Goal: Task Accomplishment & Management: Manage account settings

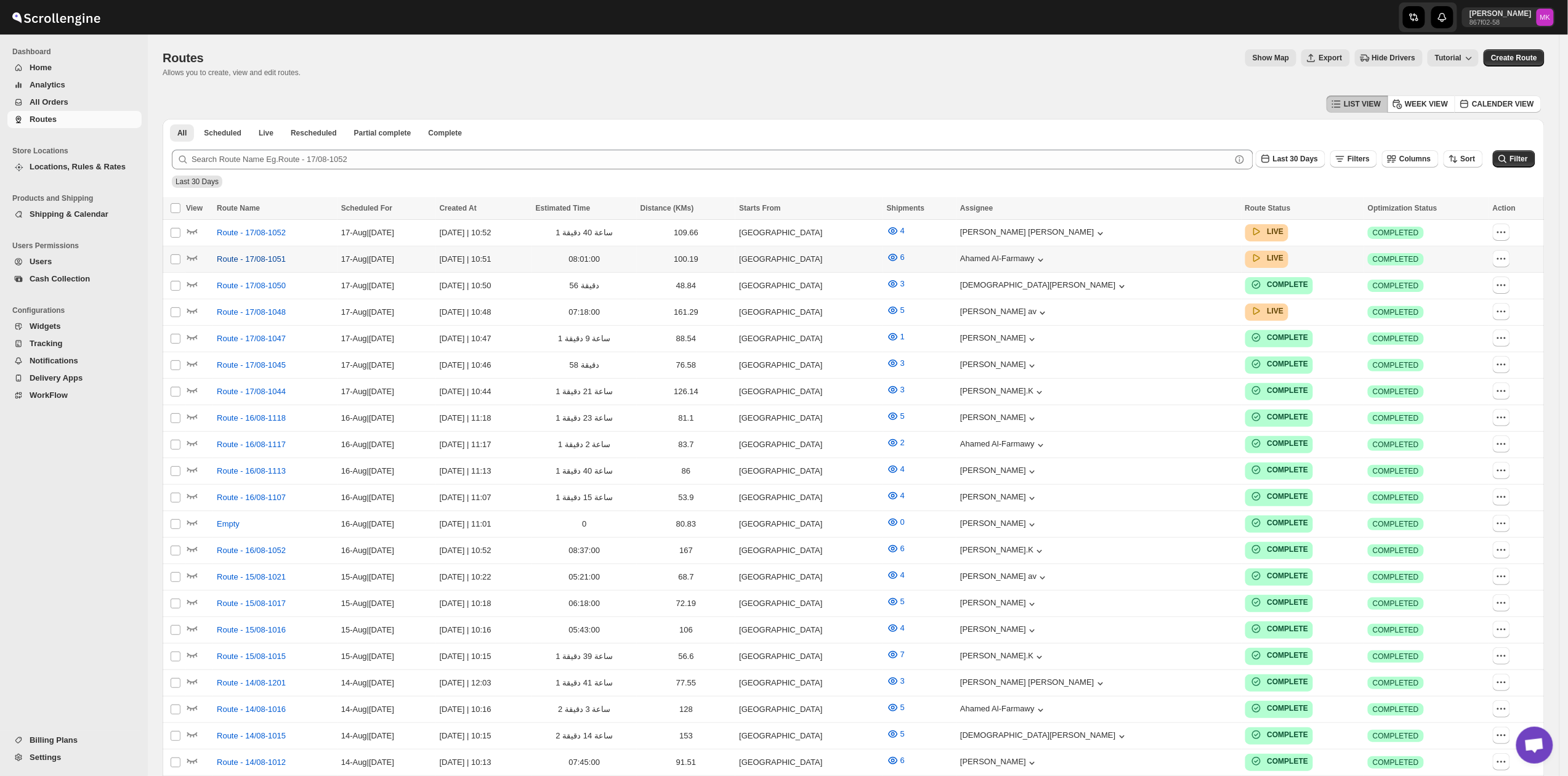
click at [222, 255] on span "Route - 17/08-1051" at bounding box center [251, 259] width 69 height 12
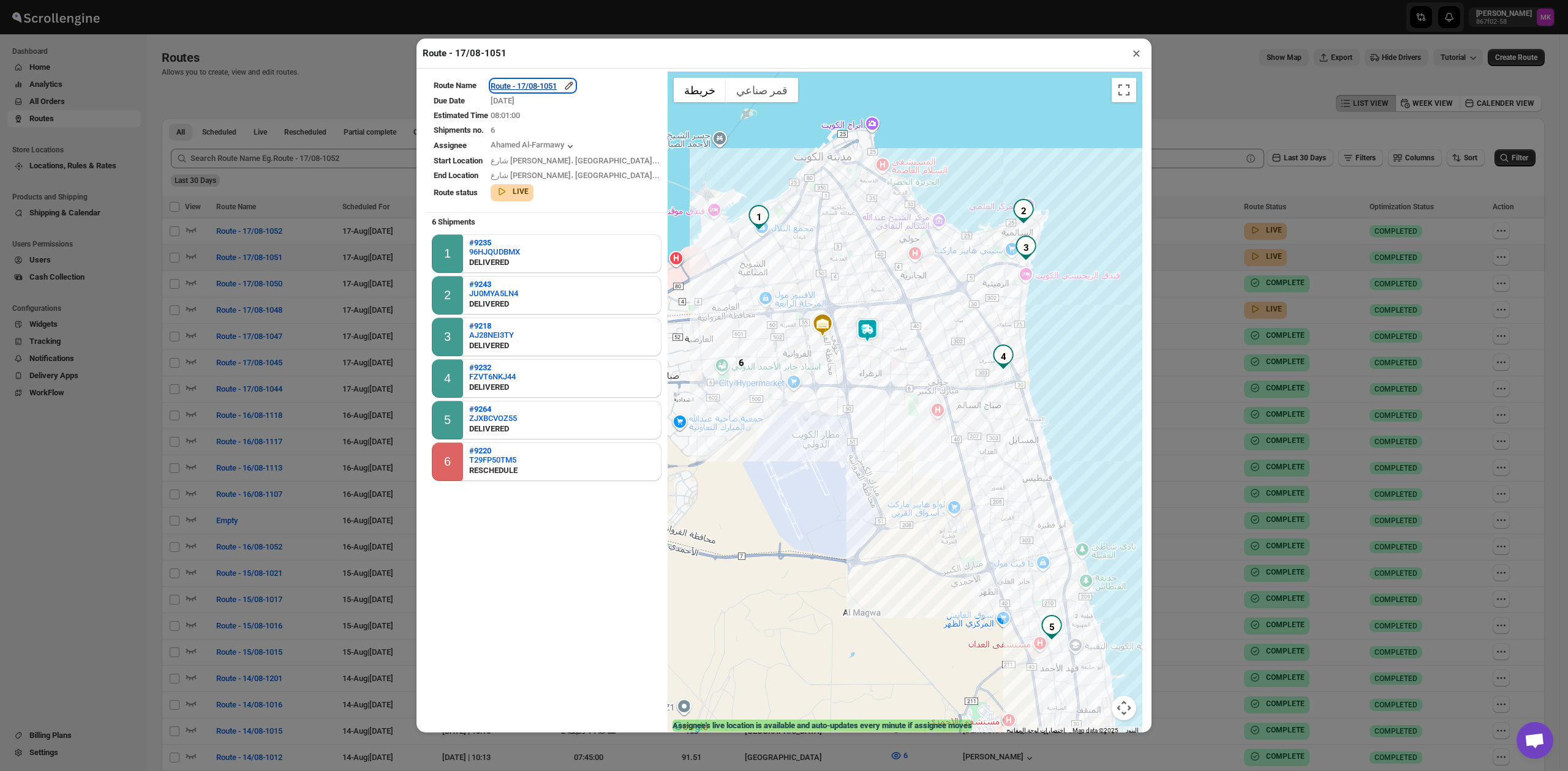
click at [558, 83] on div "Route - 17/08-1051" at bounding box center [533, 85] width 85 height 12
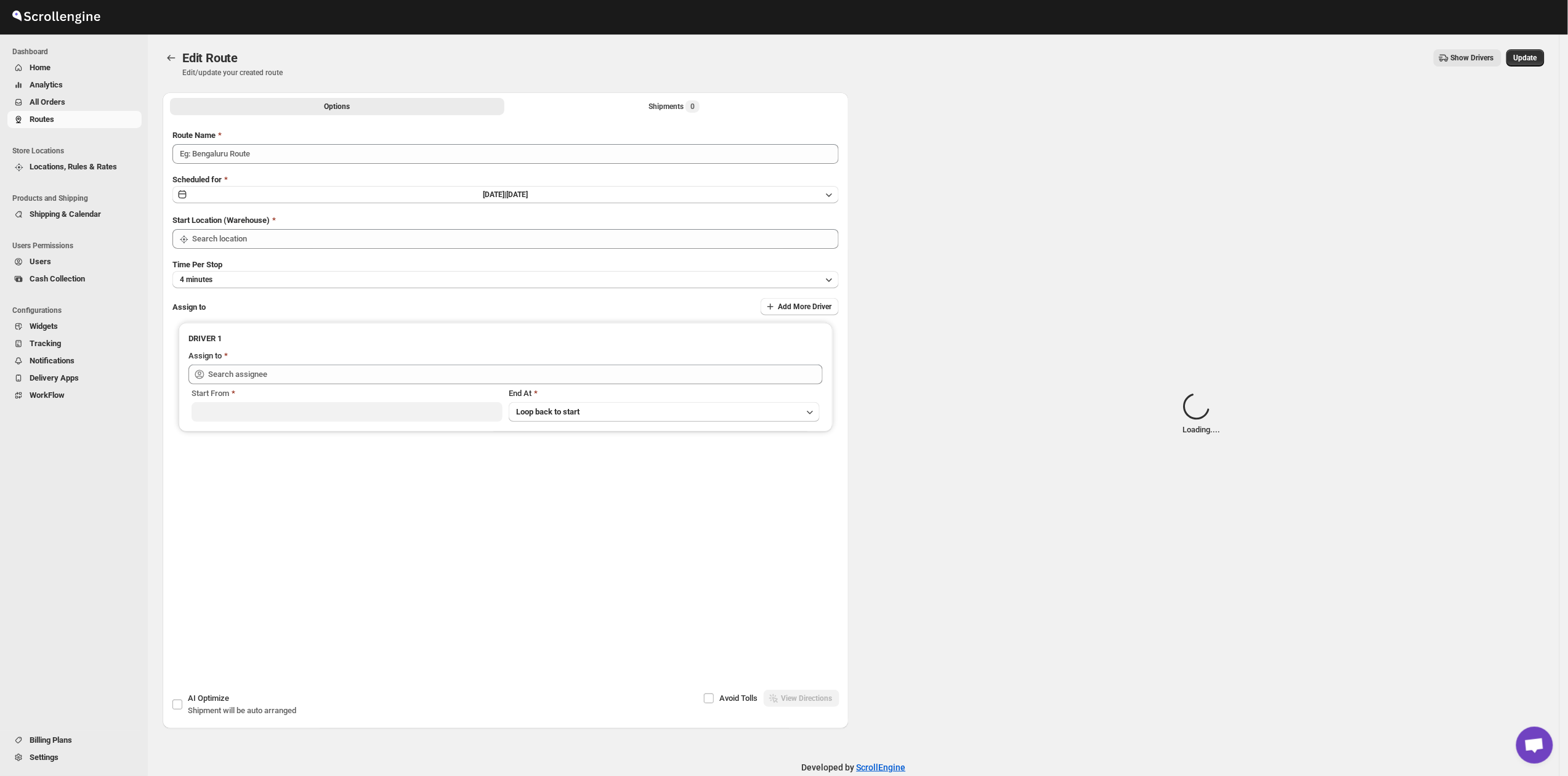
type input "Route - 17/08-1051"
click at [670, 108] on div "Shipments Loading..." at bounding box center [674, 106] width 79 height 12
type input "Kuwait City"
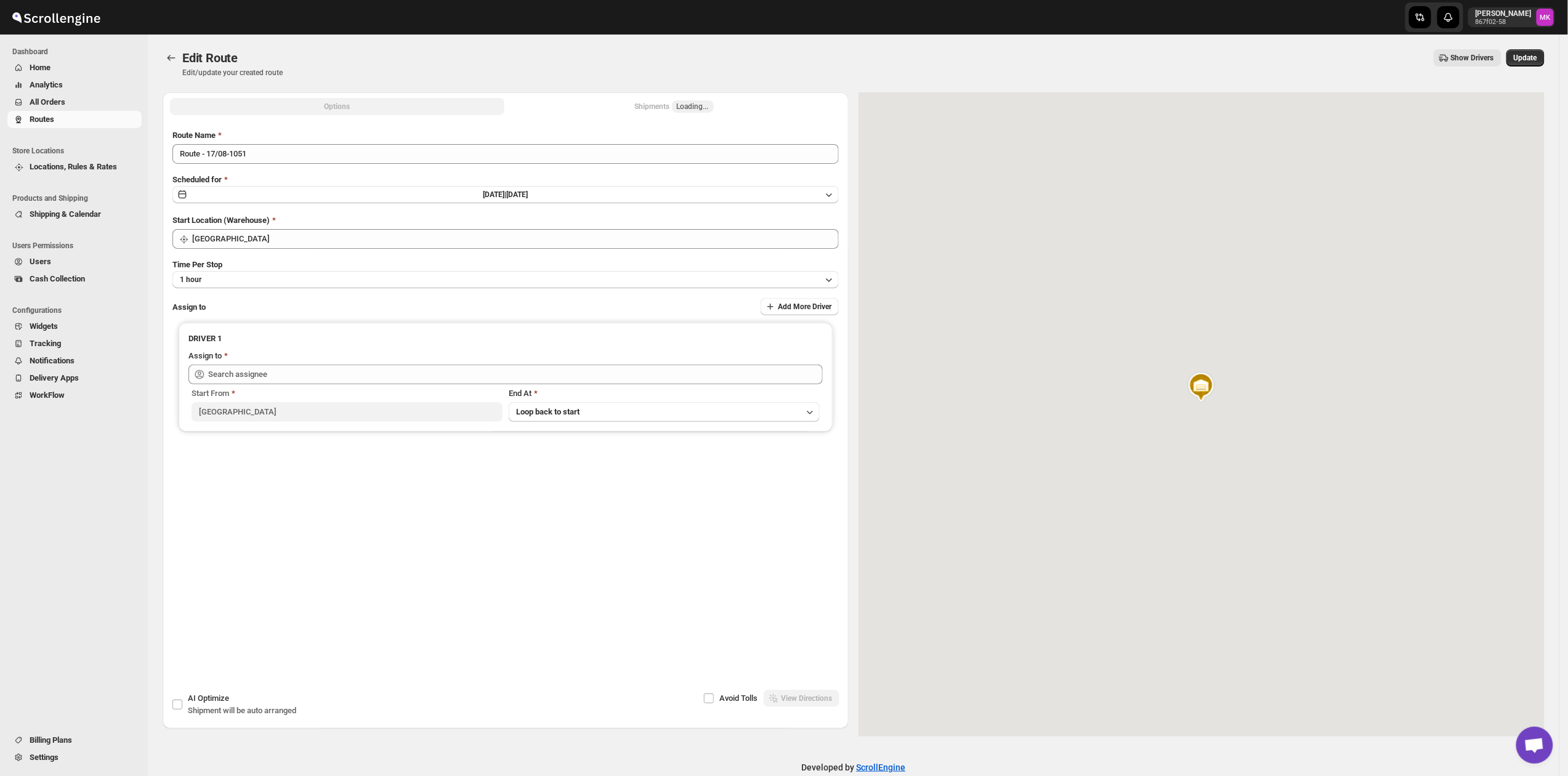
type input "Ahamed Al-Farmawy (m.farmawy510@gmail.com)"
click at [633, 108] on button "Shipments 6" at bounding box center [673, 107] width 334 height 17
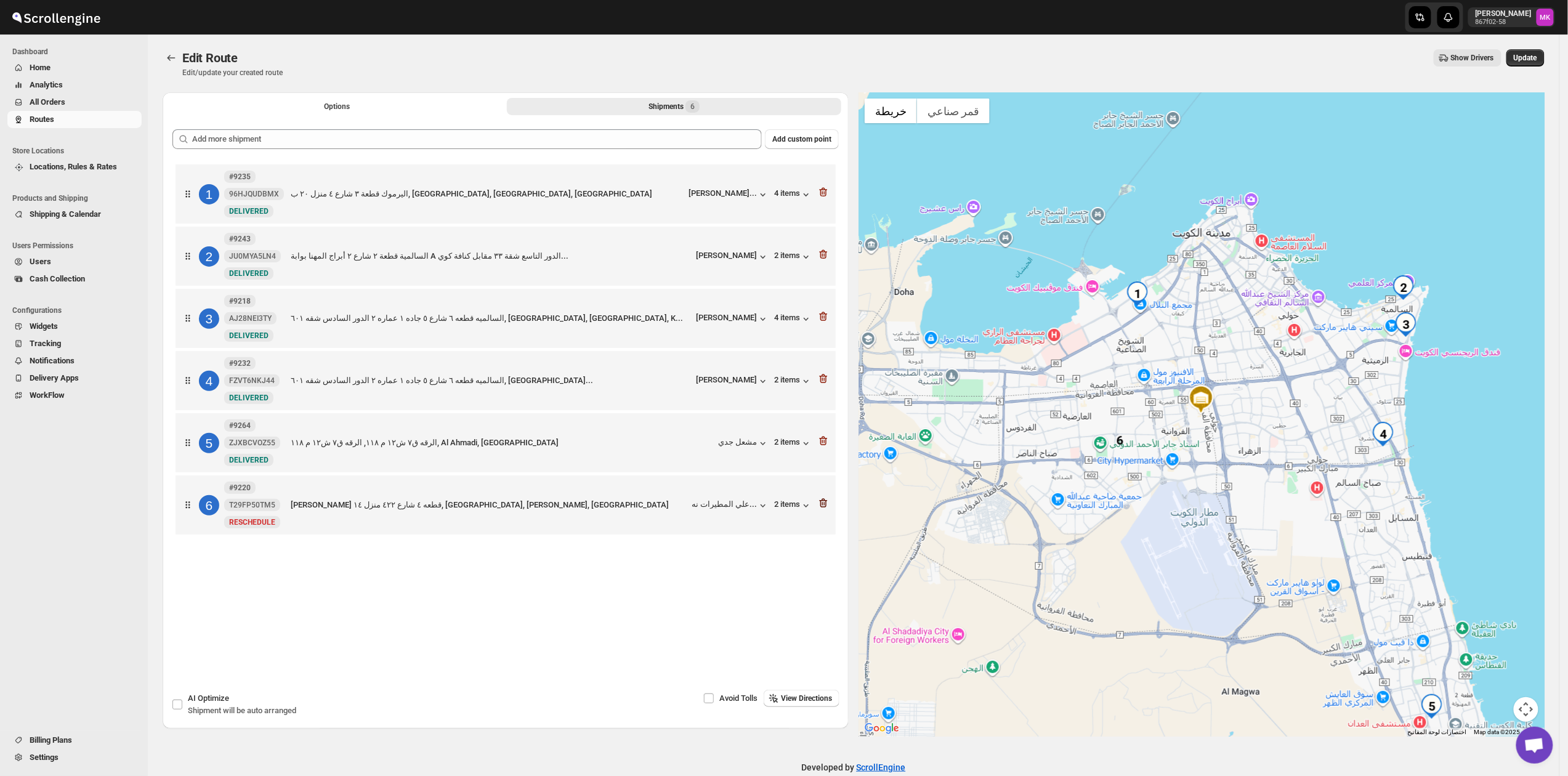
click at [823, 506] on icon "button" at bounding box center [823, 504] width 1 height 4
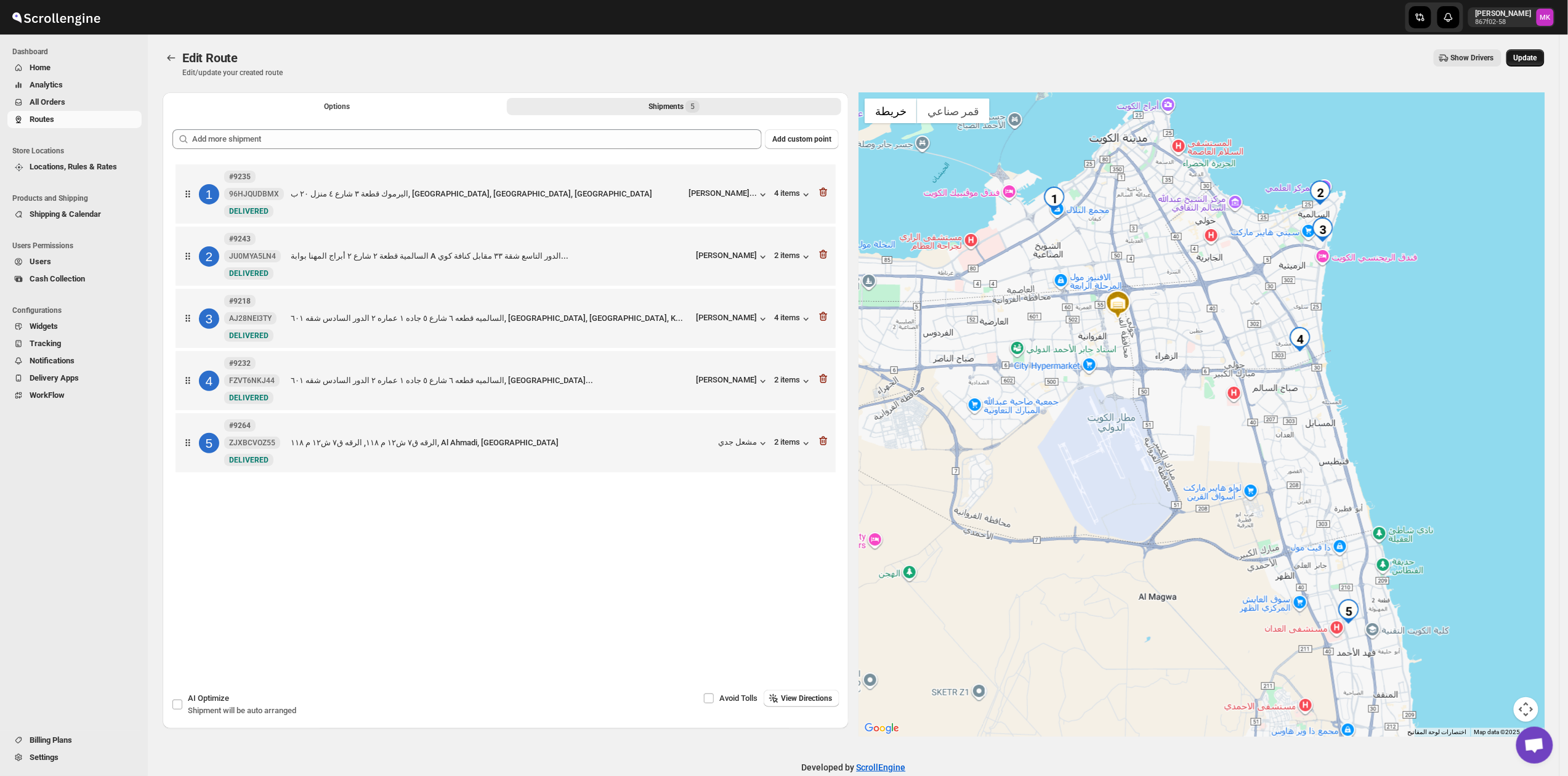
click at [1531, 54] on span "Update" at bounding box center [1525, 58] width 23 height 10
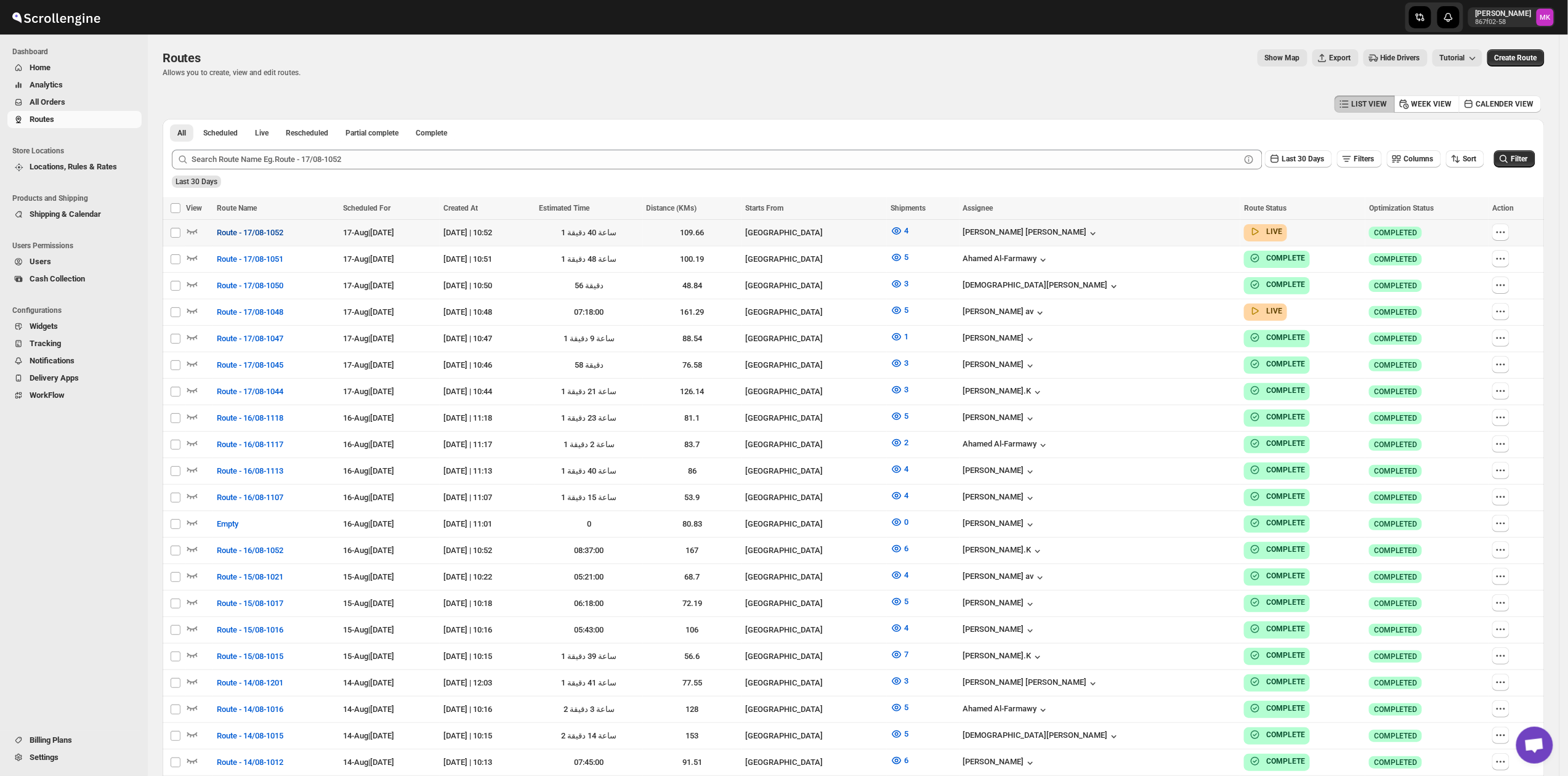
click at [267, 225] on button "Route - 17/08-1052" at bounding box center [250, 232] width 82 height 19
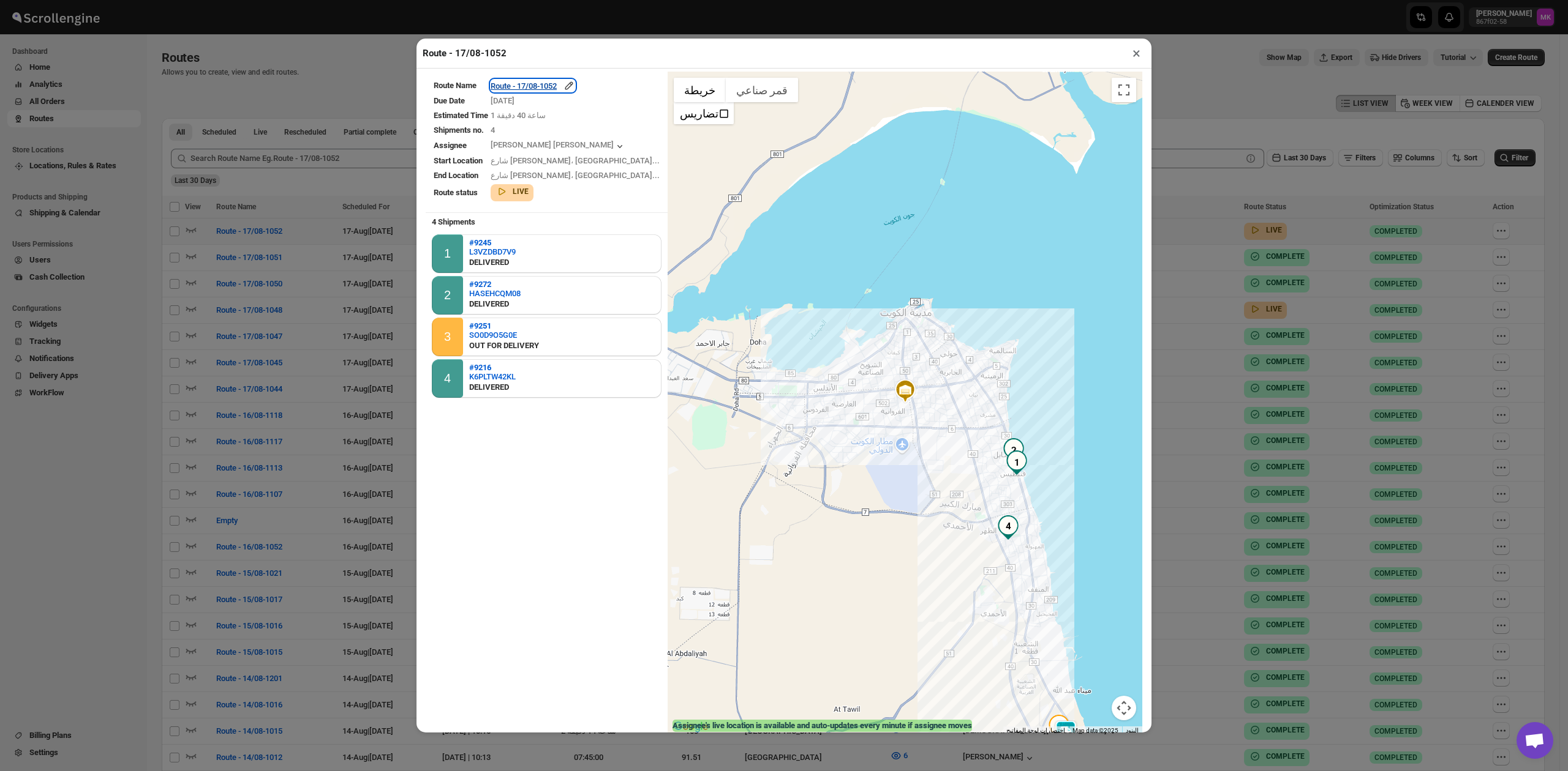
click at [569, 90] on div "Route - 17/08-1052" at bounding box center [533, 85] width 85 height 12
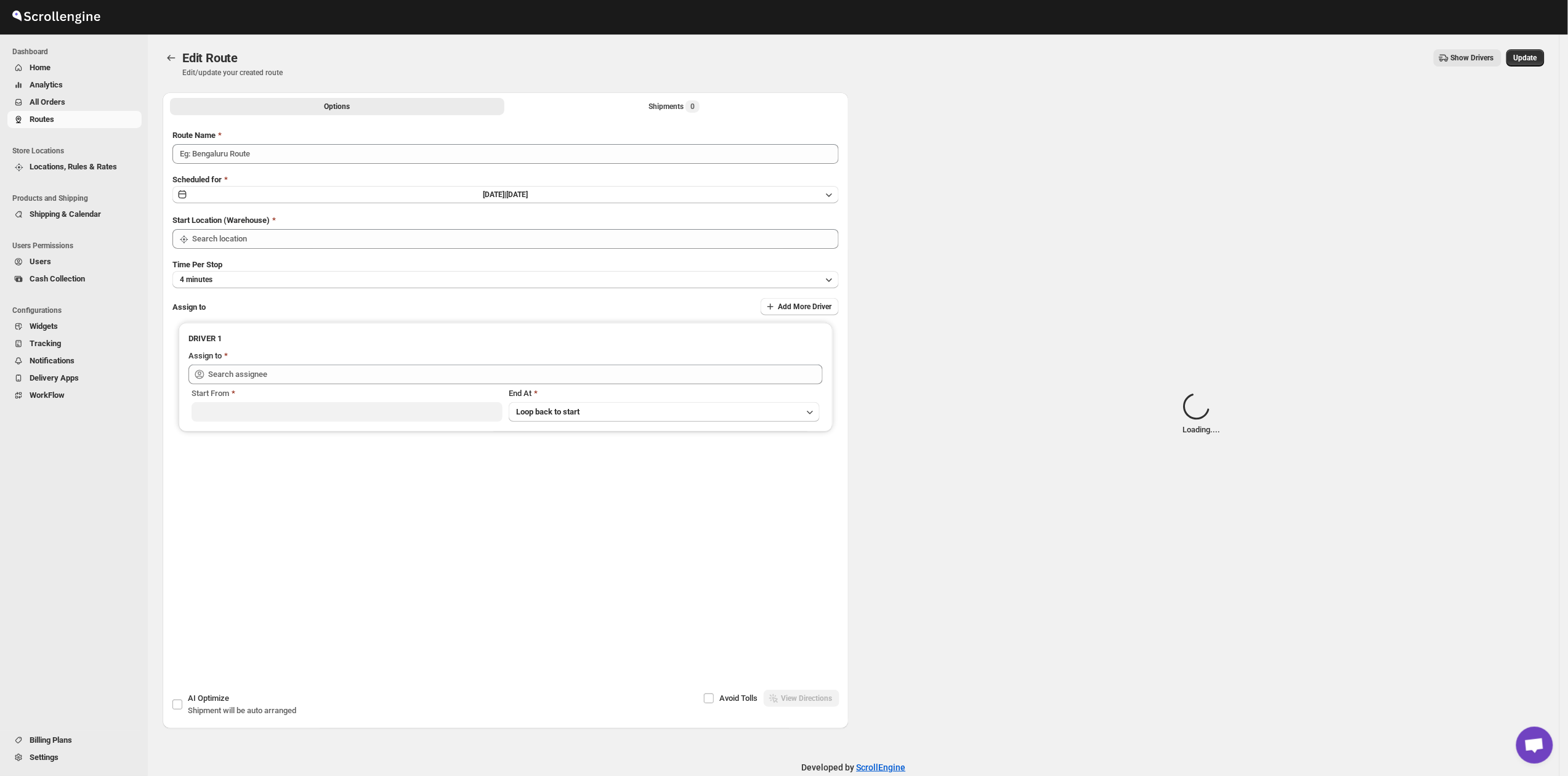
type input "Route - 17/08-1052"
type input "Kuwait City"
type input "Mohammad Tanweer Alam (mdt8642@gmail.com)"
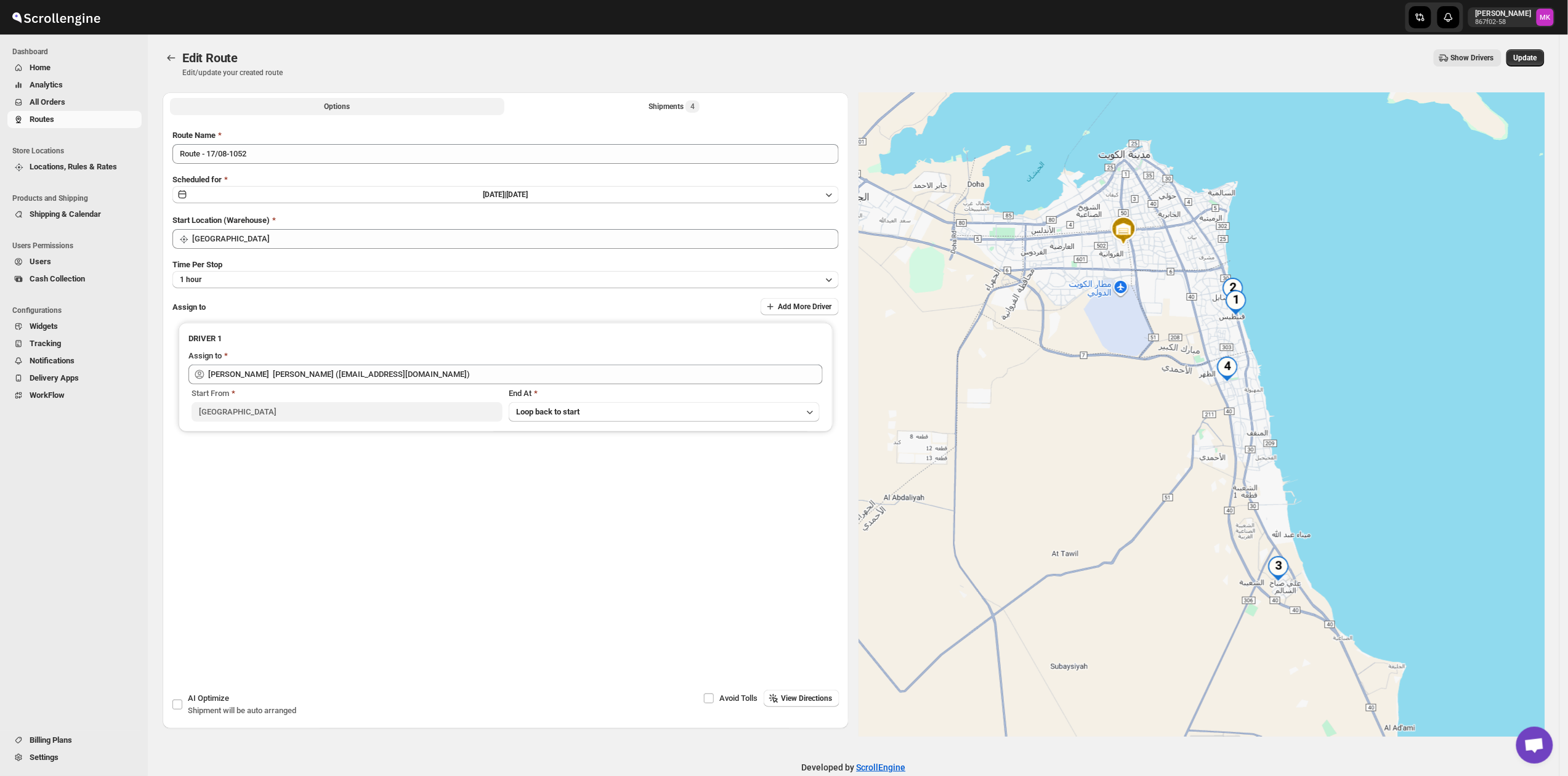
click at [388, 107] on button "Options" at bounding box center [337, 107] width 334 height 17
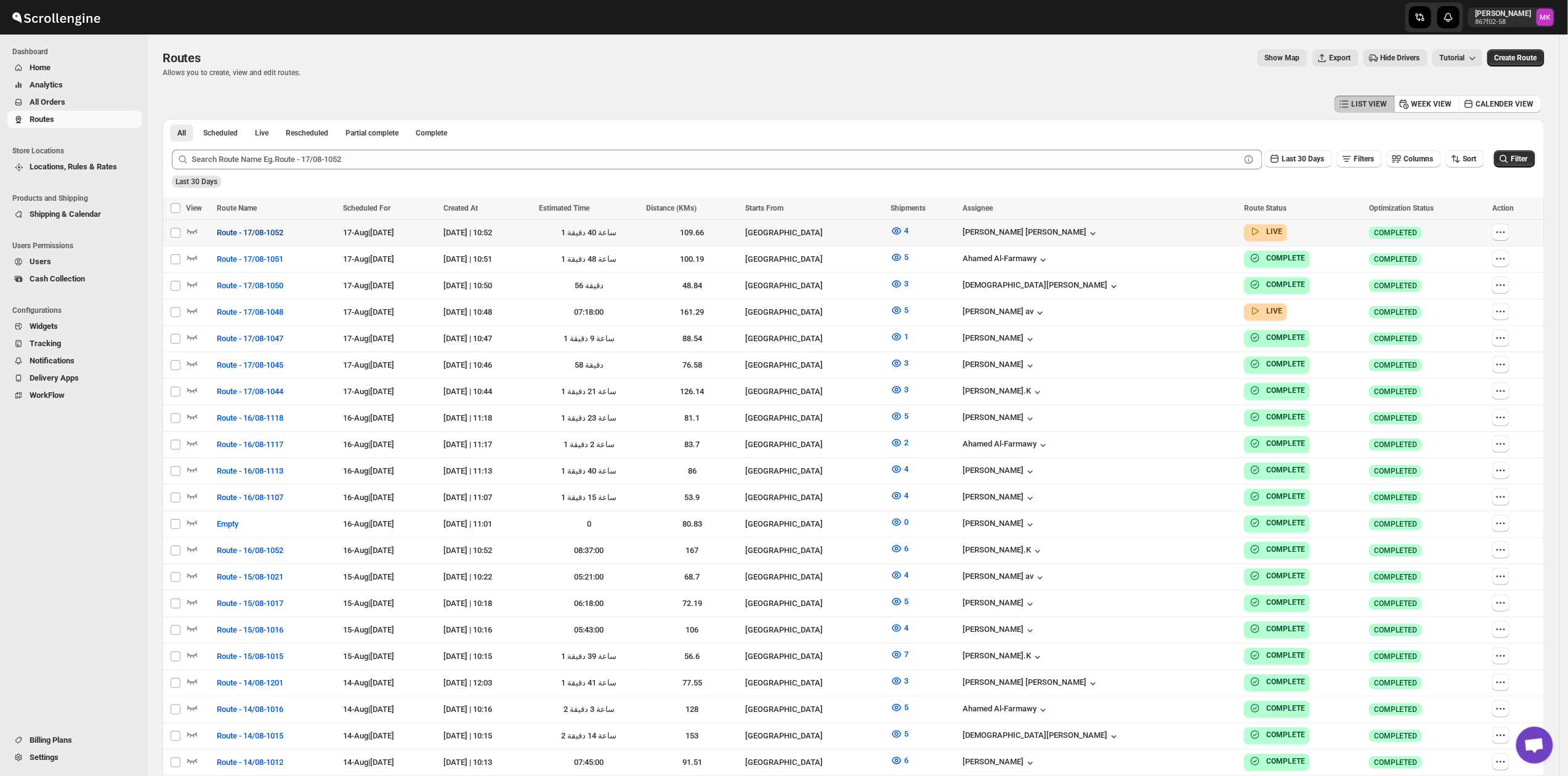
click at [251, 225] on button "Route - 17/08-1052" at bounding box center [250, 232] width 82 height 19
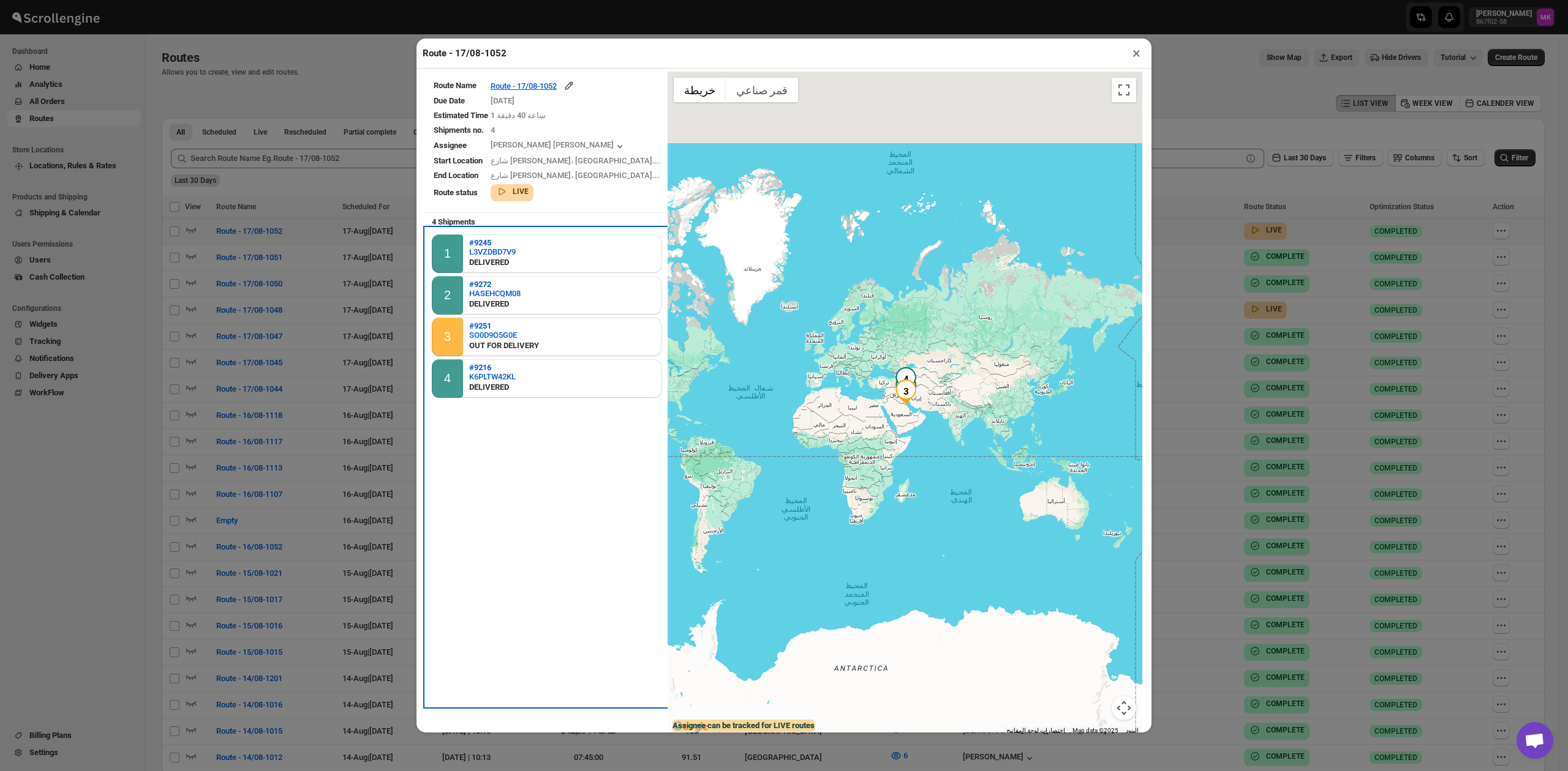
click at [499, 345] on div "OUT FOR DELIVERY" at bounding box center [504, 346] width 70 height 12
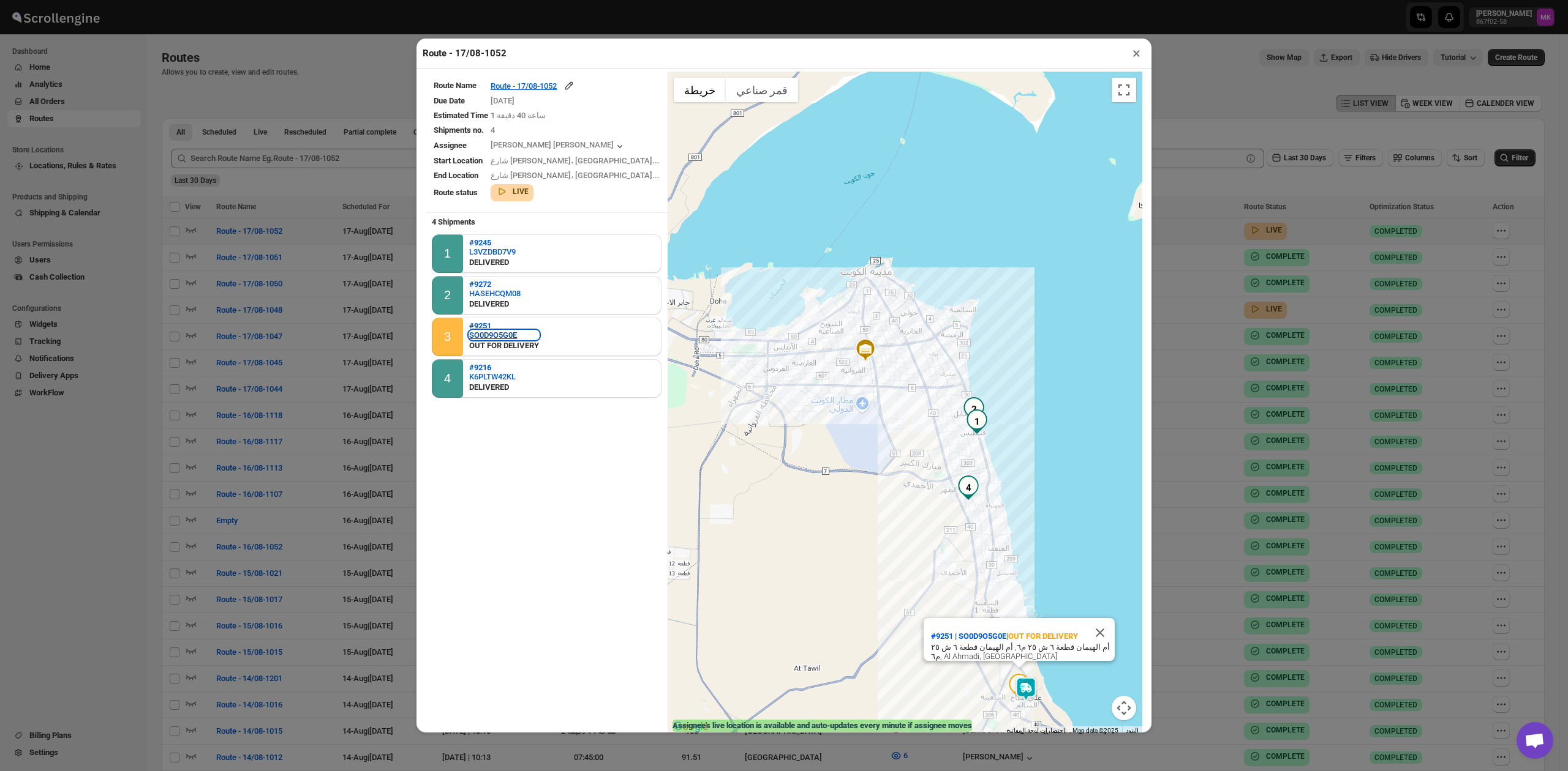
click at [499, 331] on div "SO0D9O5G0E" at bounding box center [504, 335] width 70 height 9
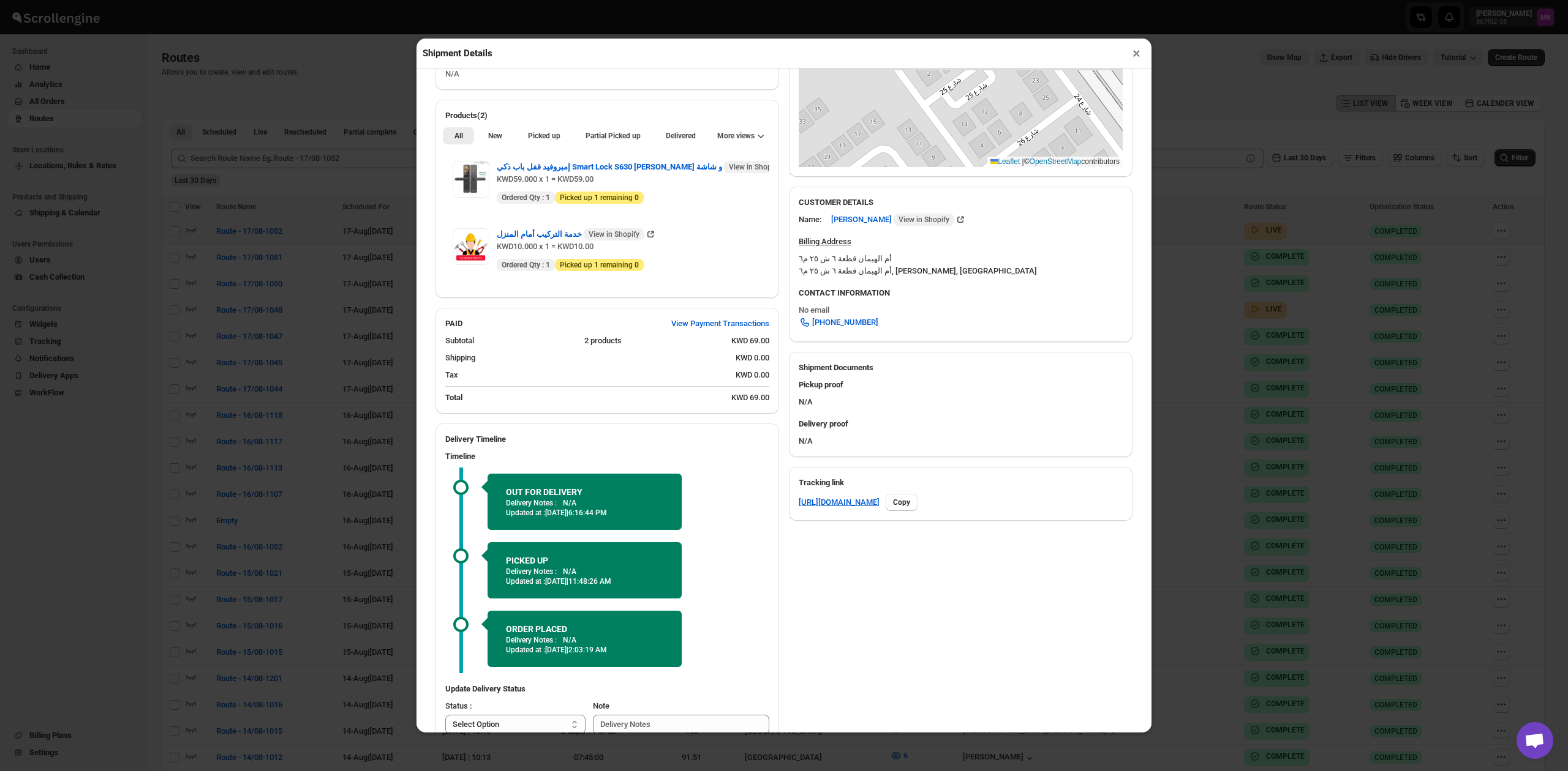
scroll to position [364, 0]
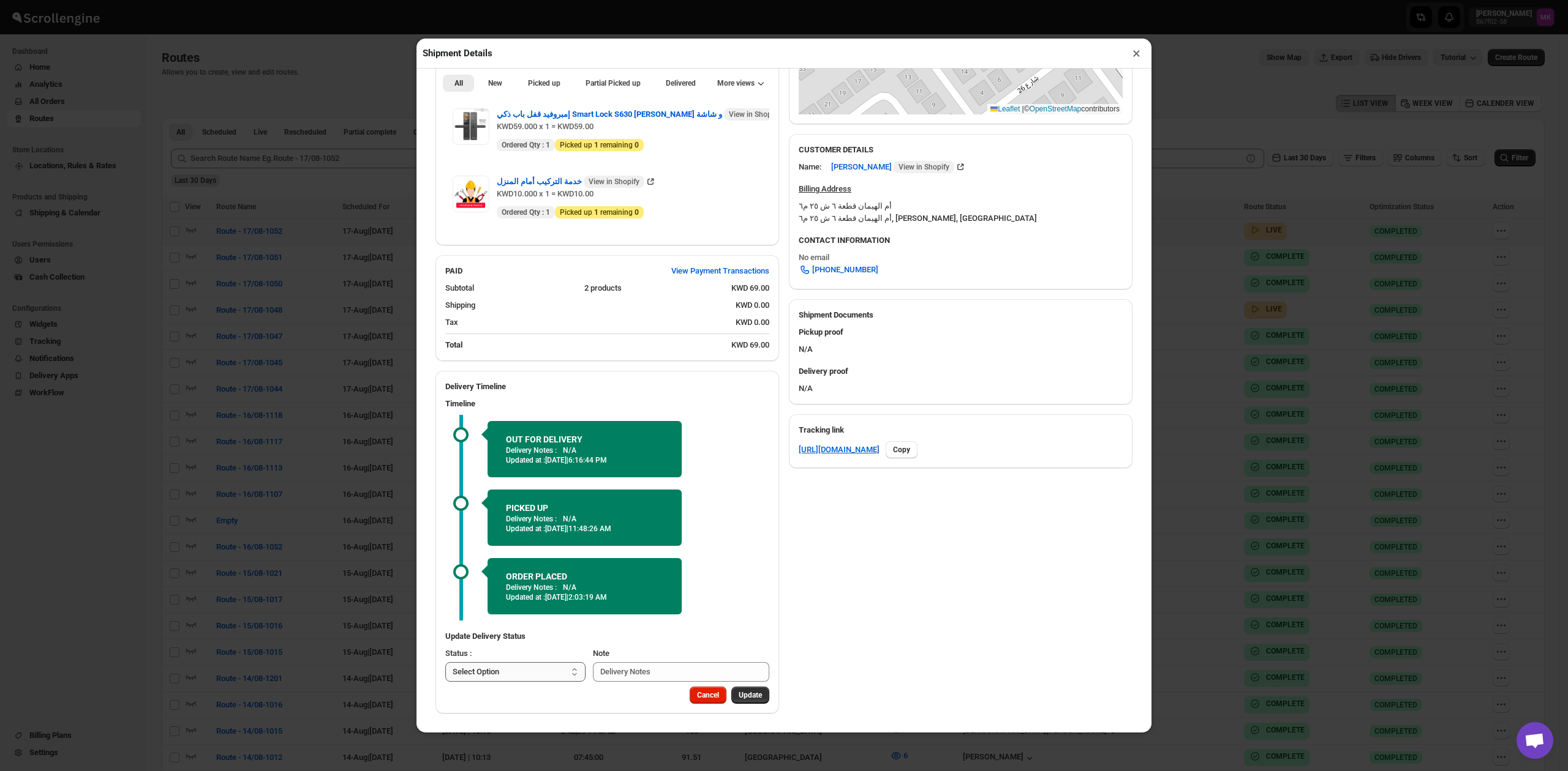
click at [479, 676] on select "Select Option PICKED UP DELIVERED CANCELLED" at bounding box center [515, 672] width 140 height 19
click at [479, 684] on div "Update Delivery Status Status : Select Option PICKED UP DELIVERED CANCELLED Sel…" at bounding box center [607, 656] width 344 height 61
click at [481, 679] on select "Select Option PICKED UP DELIVERED CANCELLED" at bounding box center [515, 672] width 140 height 19
select select "DELIVERED"
click at [446, 663] on select "Select Option PICKED UP DELIVERED CANCELLED" at bounding box center [515, 672] width 140 height 19
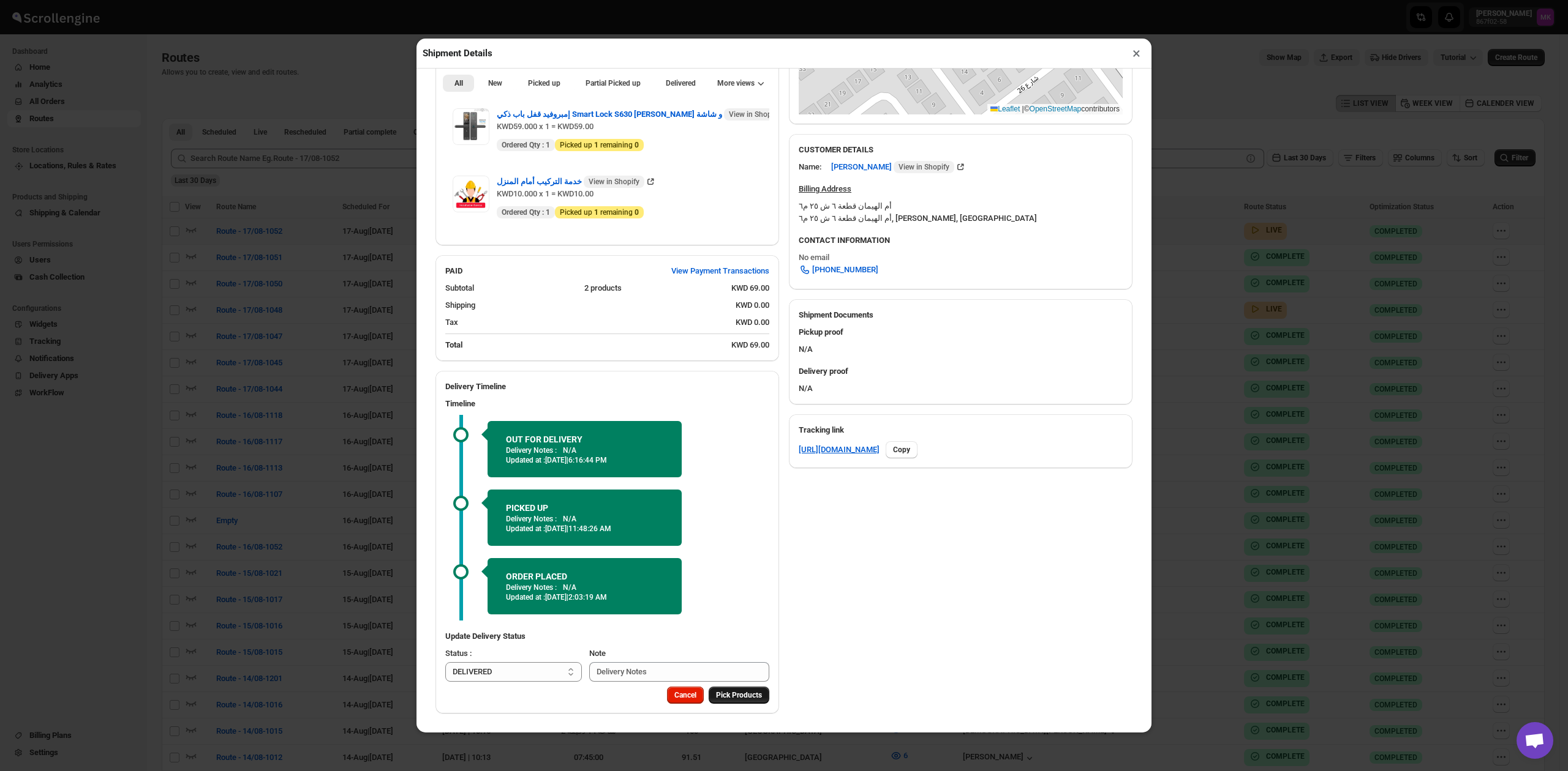
click at [751, 694] on span "Pick Products" at bounding box center [739, 696] width 46 height 10
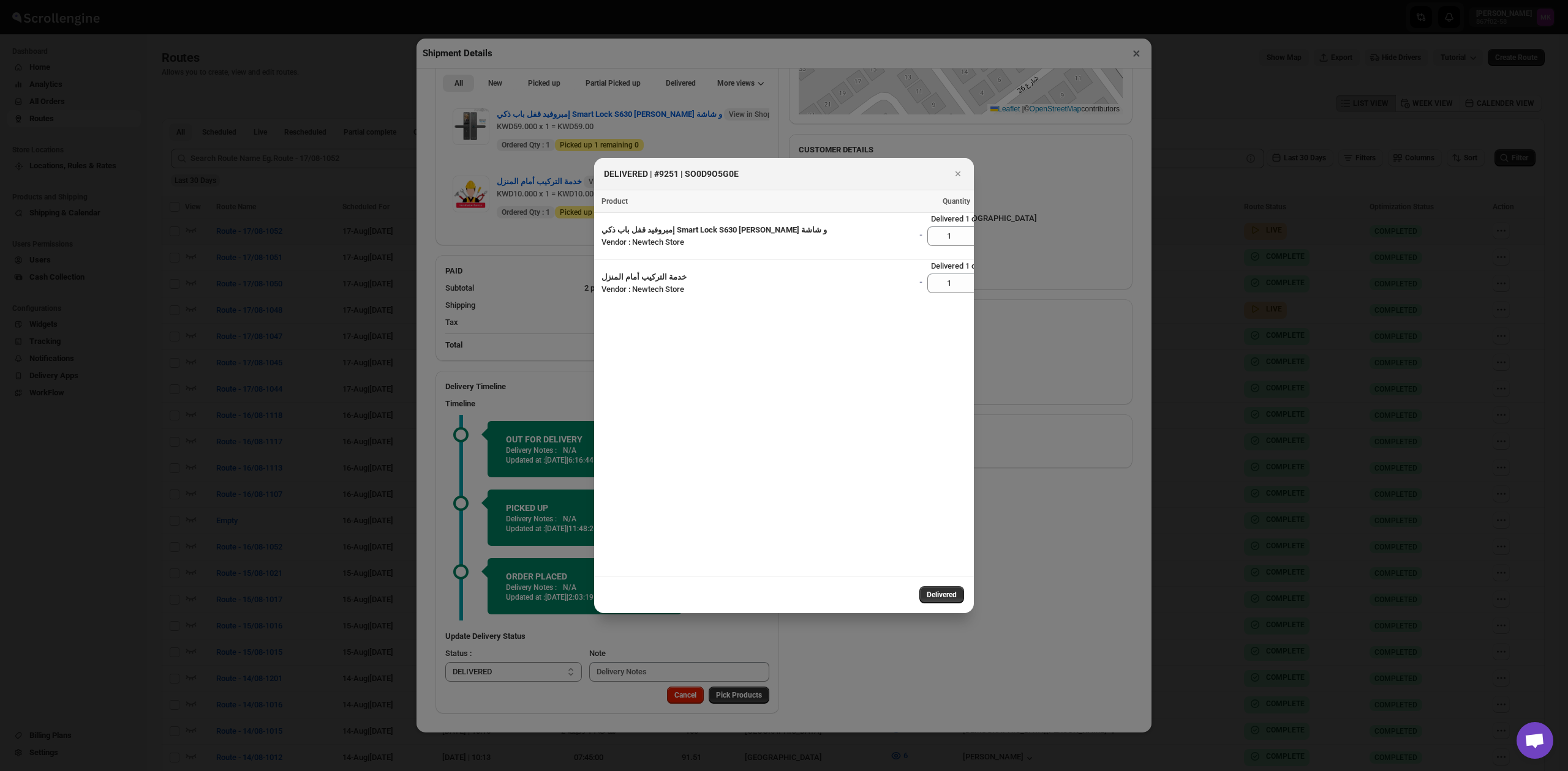
click at [964, 594] on button "Delivered" at bounding box center [942, 595] width 44 height 17
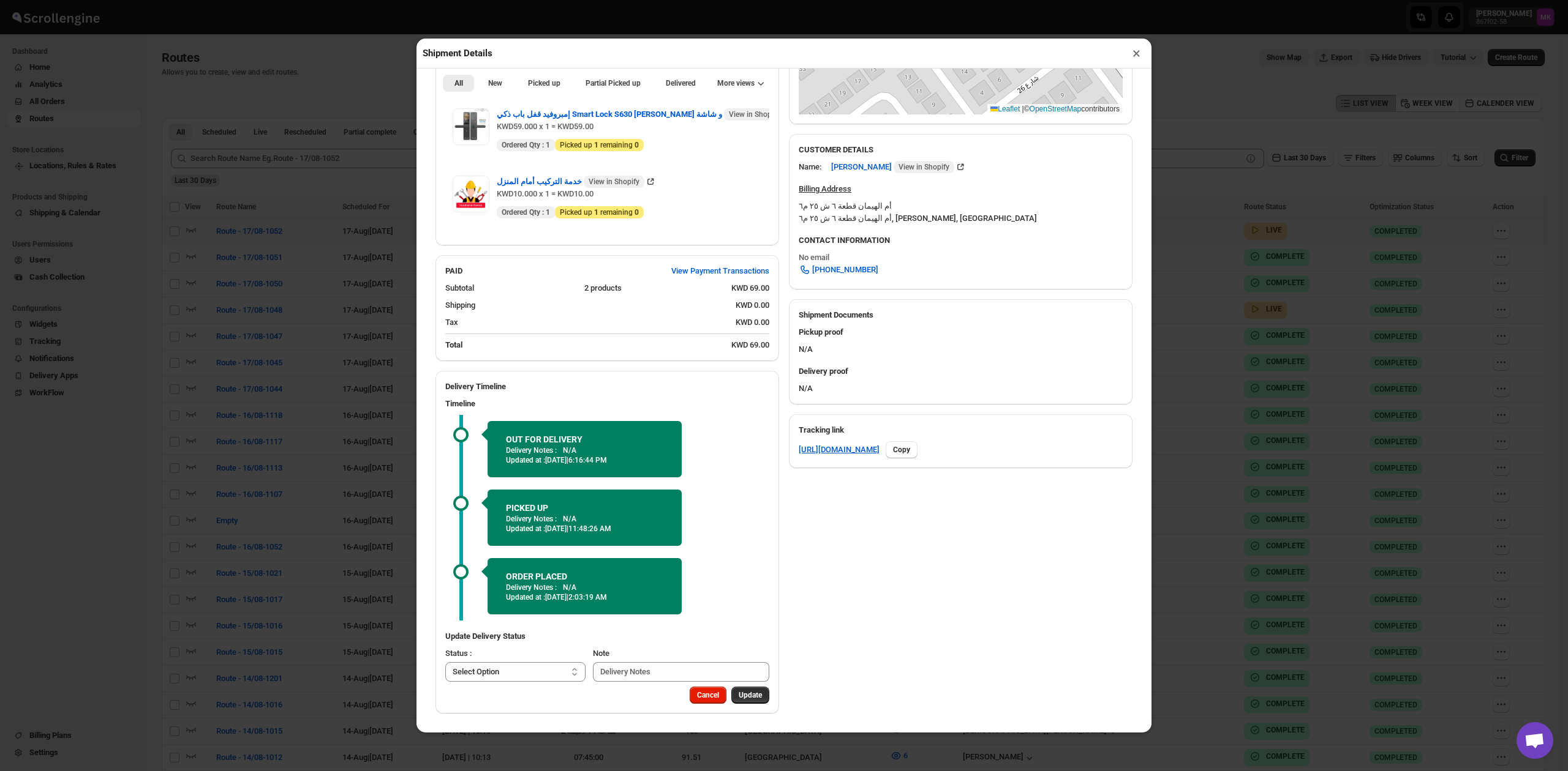
select select
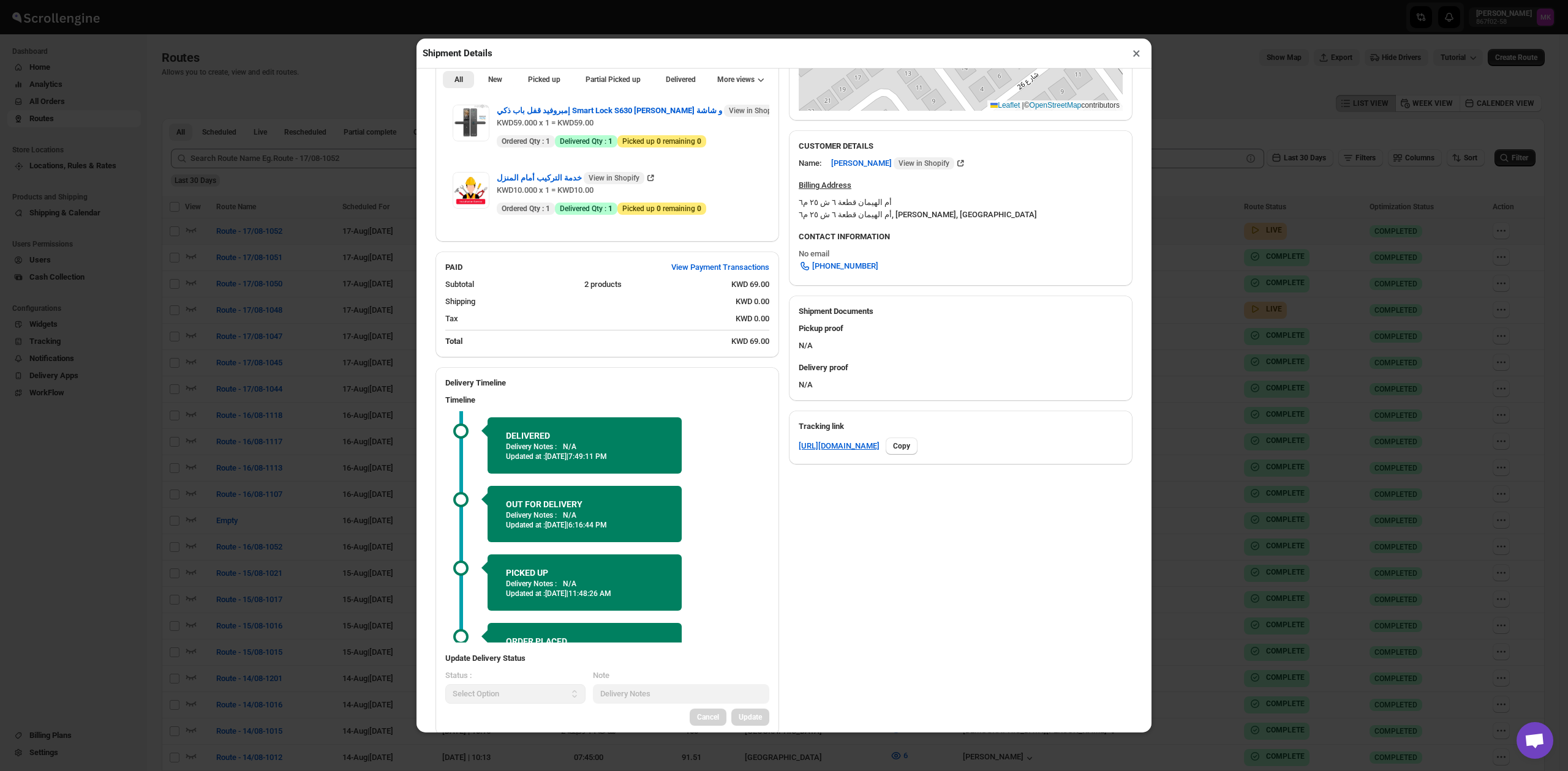
click at [1137, 52] on button "×" at bounding box center [1136, 53] width 18 height 17
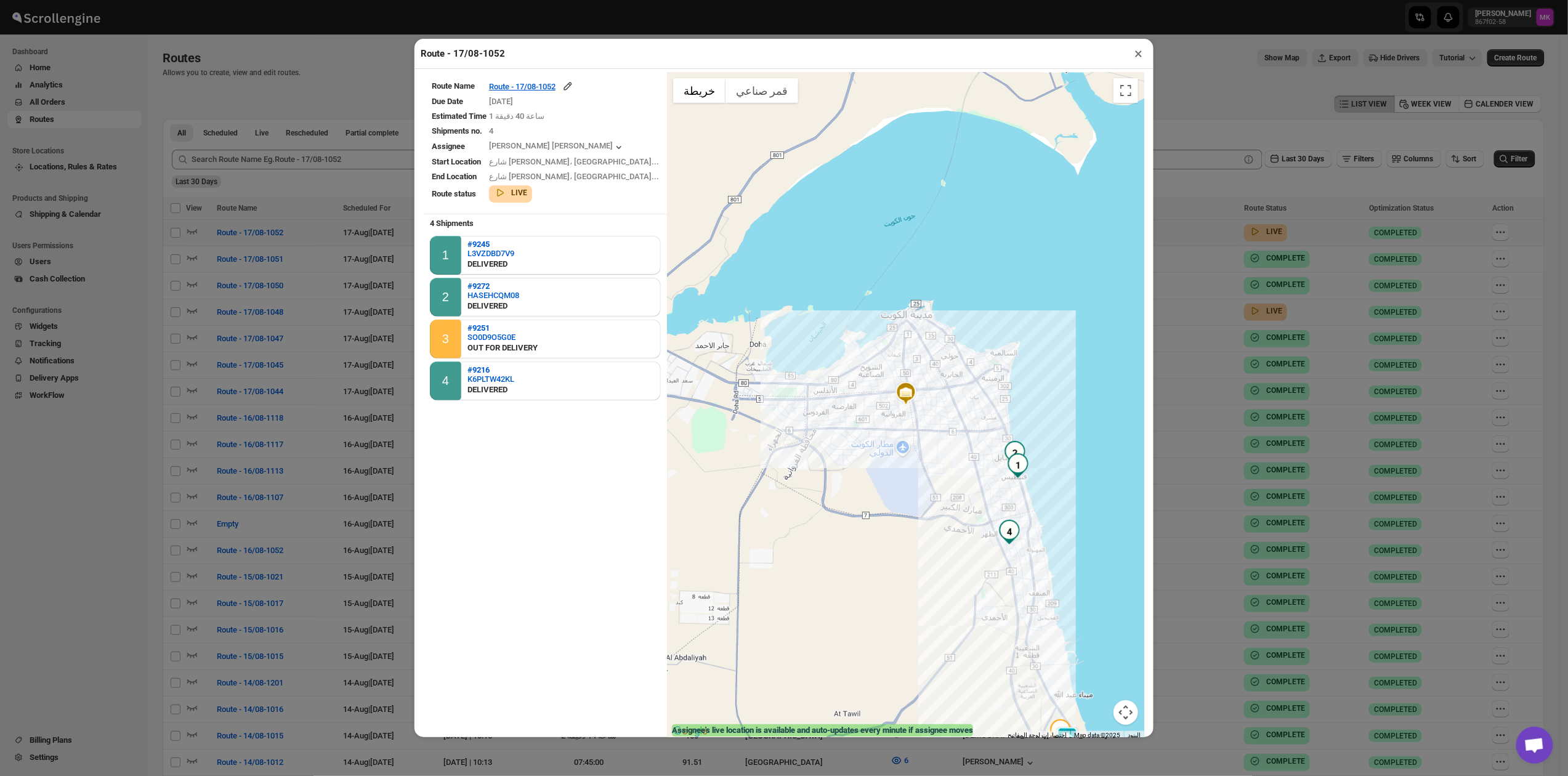
click at [1136, 65] on div "Route - 17/08-1052 ×" at bounding box center [784, 54] width 739 height 30
